Goal: Task Accomplishment & Management: Manage account settings

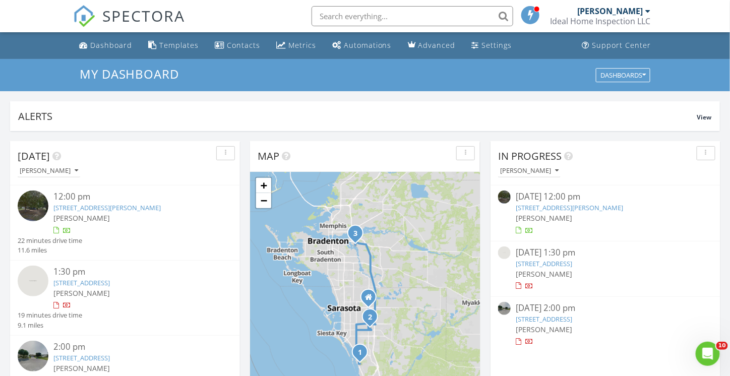
click at [539, 206] on link "[STREET_ADDRESS][PERSON_NAME]" at bounding box center [569, 207] width 107 height 9
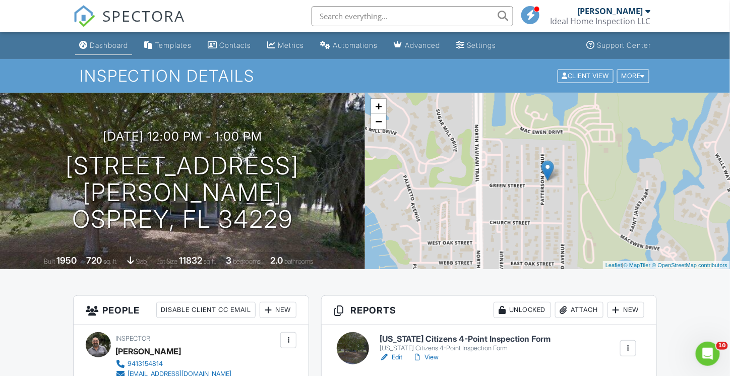
click at [106, 49] on div "Dashboard" at bounding box center [109, 45] width 38 height 9
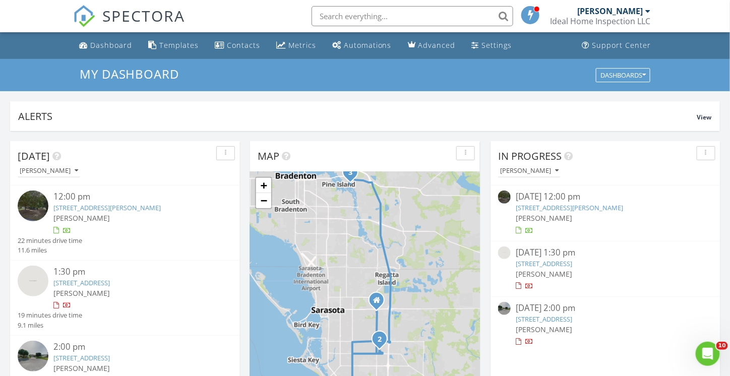
click at [549, 262] on link "[STREET_ADDRESS]" at bounding box center [544, 263] width 56 height 9
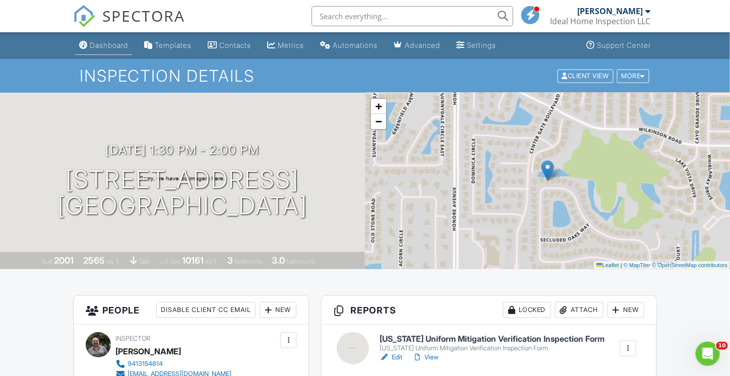
click at [106, 46] on div "Dashboard" at bounding box center [109, 45] width 38 height 9
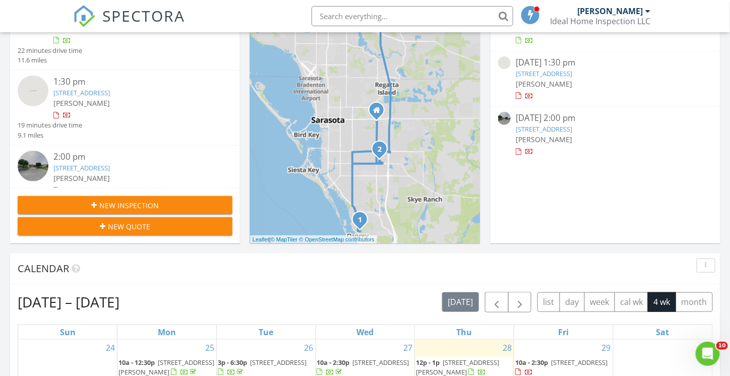
scroll to position [202, 0]
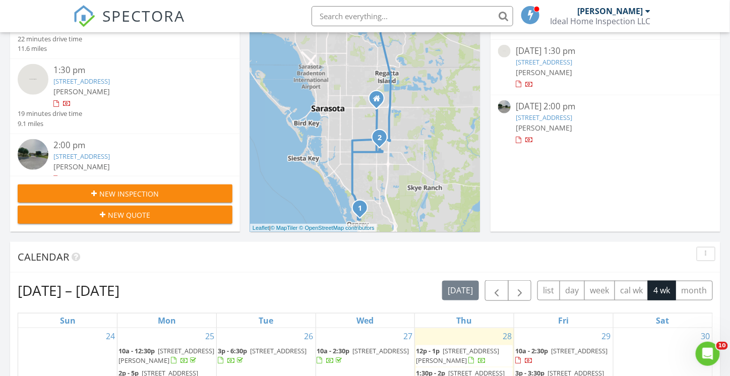
click at [548, 116] on link "916 48th St Dr E, Bradenton, FL 34208" at bounding box center [544, 117] width 56 height 9
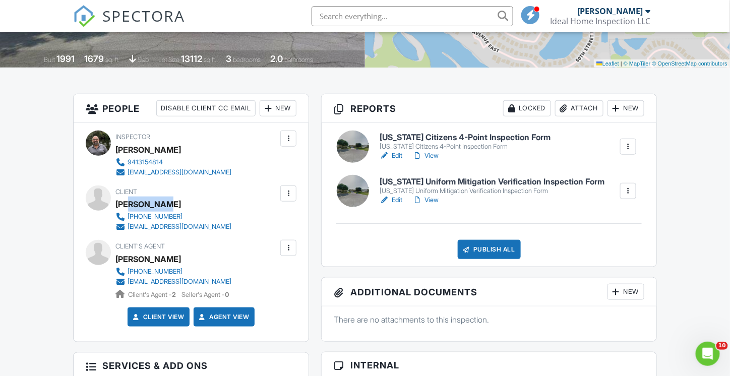
drag, startPoint x: 165, startPoint y: 205, endPoint x: 126, endPoint y: 201, distance: 39.5
click at [126, 201] on div "Ty Lamthach" at bounding box center [148, 204] width 66 height 15
copy div "Lamthach"
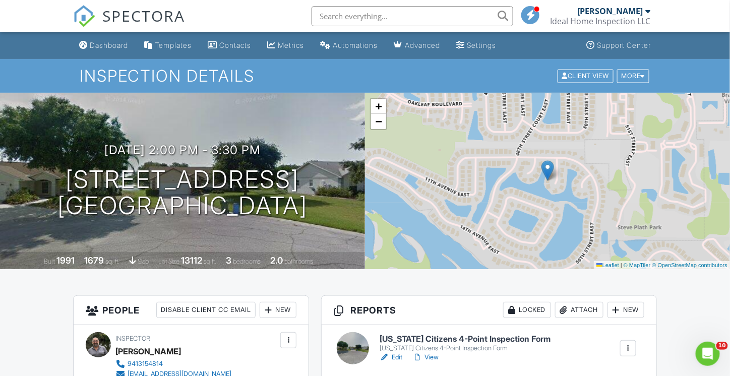
drag, startPoint x: 76, startPoint y: 177, endPoint x: 337, endPoint y: 203, distance: 262.4
click at [329, 218] on div "08/28/2025 2:00 pm - 3:30 pm 916 48th St Dr E Bradenton, FL 34208" at bounding box center [182, 181] width 365 height 76
copy h1 "916 48th St Dr E Bradenton, FL 34208"
click at [231, 123] on div "08/28/2025 2:00 pm - 3:30 pm 916 48th St Dr E Bradenton, FL 34208 Built 1991 16…" at bounding box center [182, 181] width 365 height 176
click at [119, 194] on h1 "916 48th St Dr E Bradenton, FL 34208" at bounding box center [182, 192] width 250 height 53
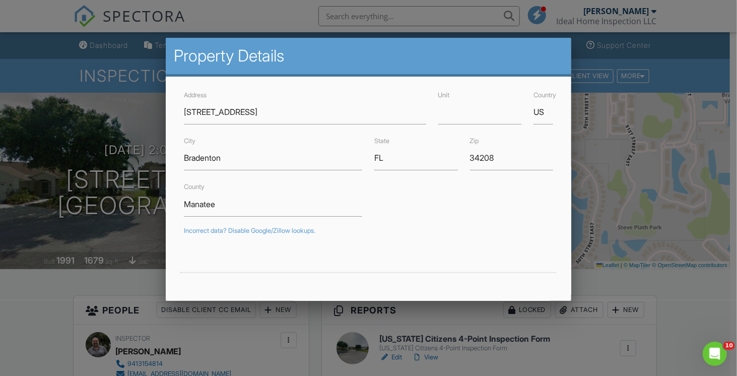
click at [671, 248] on div at bounding box center [368, 185] width 737 height 470
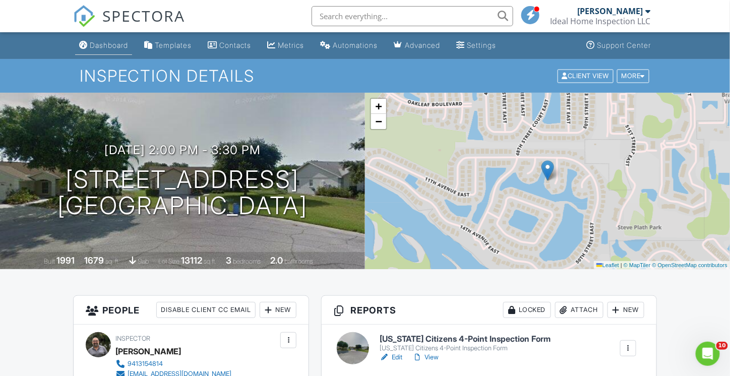
click at [116, 50] on link "Dashboard" at bounding box center [103, 45] width 57 height 19
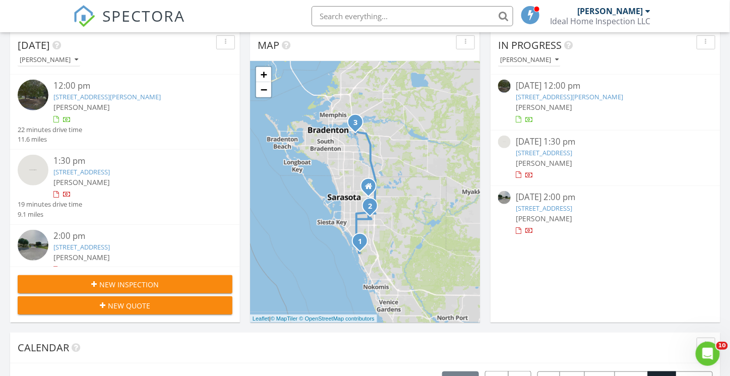
scroll to position [151, 0]
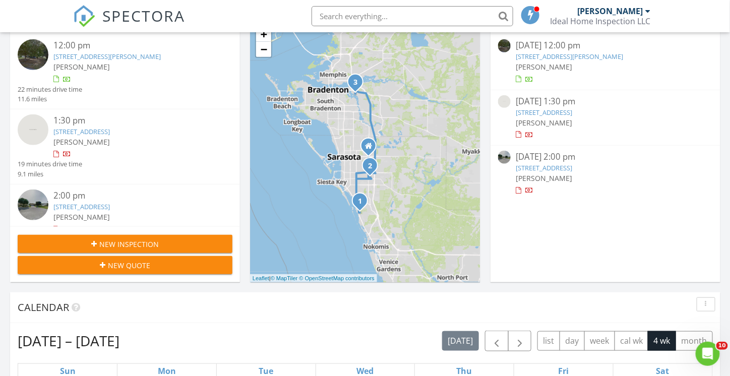
click at [553, 121] on span "[PERSON_NAME]" at bounding box center [544, 123] width 56 height 10
